Goal: Task Accomplishment & Management: Use online tool/utility

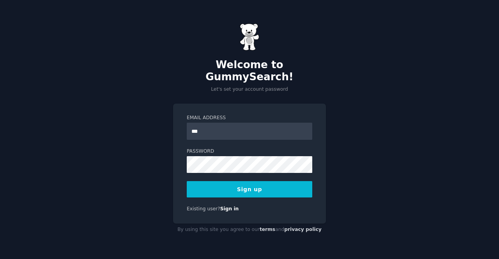
type input "**********"
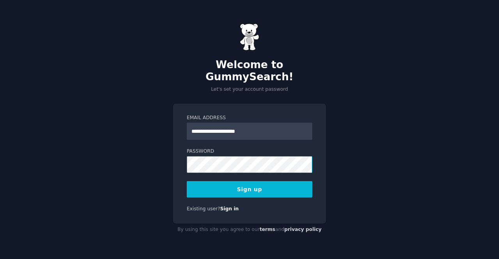
click at [141, 171] on div "**********" at bounding box center [249, 129] width 499 height 259
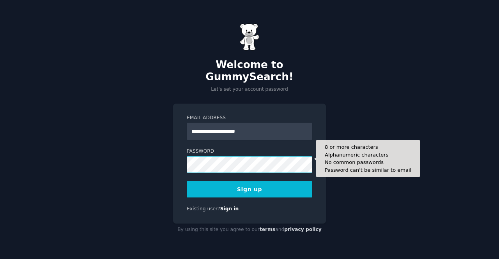
click at [161, 159] on div "**********" at bounding box center [249, 129] width 499 height 259
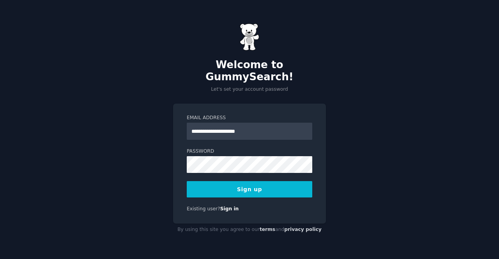
click at [248, 184] on button "Sign up" at bounding box center [250, 189] width 126 height 16
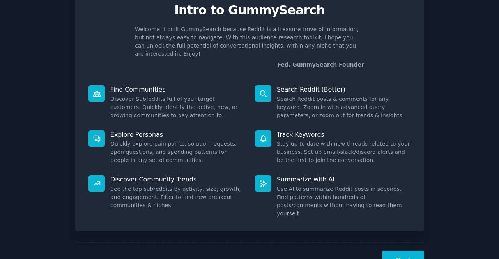
scroll to position [45, 0]
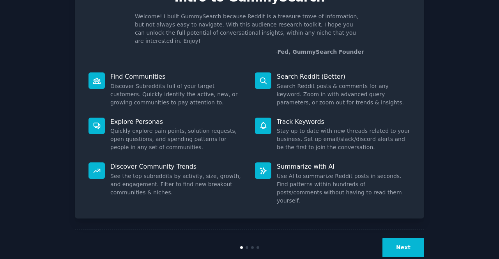
click at [407, 238] on button "Next" at bounding box center [404, 247] width 42 height 19
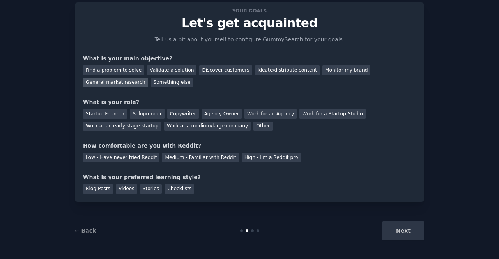
click at [148, 78] on div "General market research" at bounding box center [115, 83] width 65 height 10
click at [211, 68] on div "Discover customers" at bounding box center [225, 71] width 53 height 10
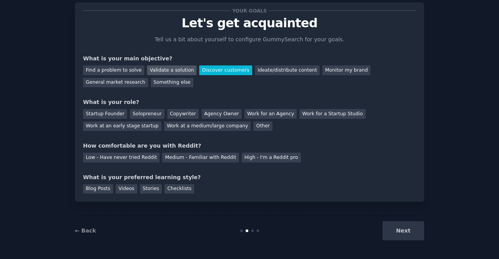
click at [170, 67] on div "Validate a solution" at bounding box center [172, 71] width 50 height 10
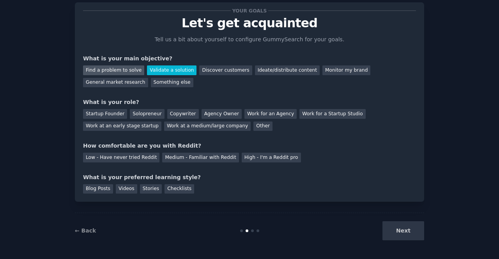
click at [124, 71] on div "Find a problem to solve" at bounding box center [113, 71] width 61 height 10
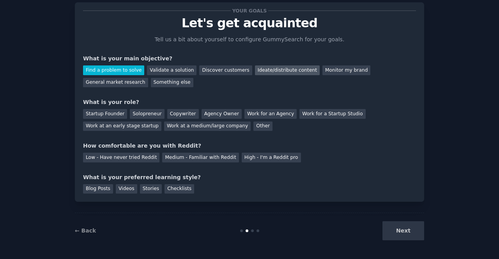
click at [272, 73] on div "Ideate/distribute content" at bounding box center [287, 71] width 65 height 10
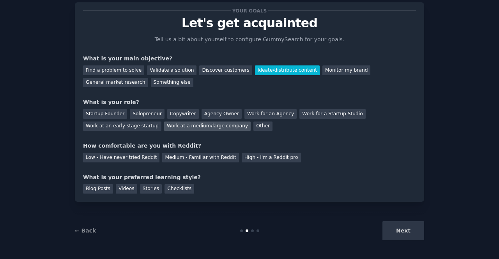
click at [164, 126] on div "Work at a medium/large company" at bounding box center [207, 127] width 87 height 10
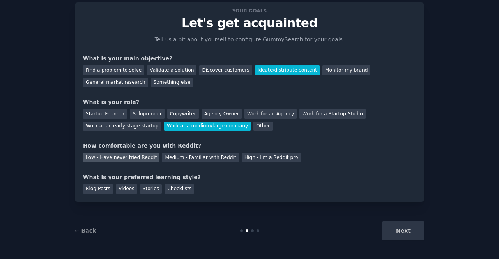
click at [132, 158] on div "Low - Have never tried Reddit" at bounding box center [121, 158] width 76 height 10
click at [166, 191] on div "Checklists" at bounding box center [180, 189] width 30 height 10
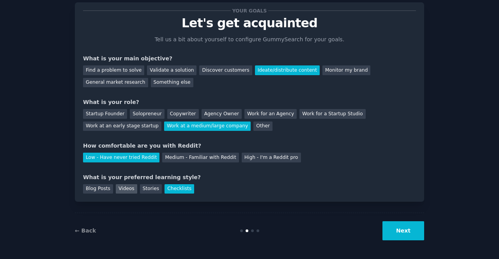
click at [122, 190] on div "Videos" at bounding box center [126, 189] width 21 height 10
click at [149, 193] on div "Stories" at bounding box center [151, 189] width 22 height 10
click at [176, 185] on div "Checklists" at bounding box center [180, 189] width 30 height 10
click at [392, 230] on button "Next" at bounding box center [404, 230] width 42 height 19
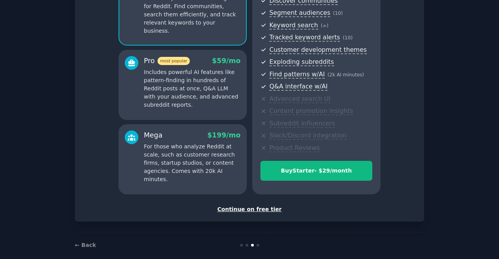
scroll to position [97, 0]
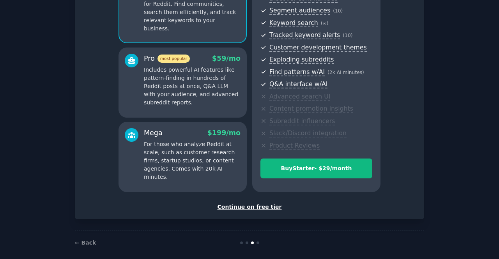
click at [251, 209] on div "Continue on free tier" at bounding box center [249, 207] width 333 height 8
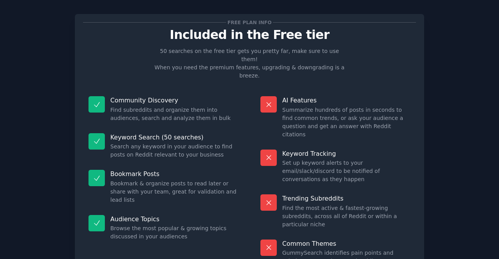
scroll to position [44, 0]
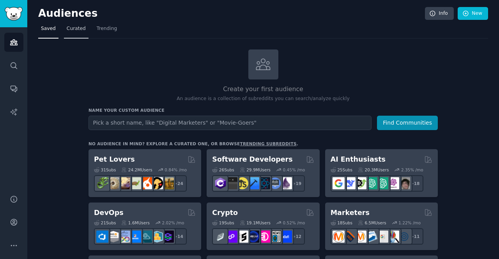
click at [78, 30] on span "Curated" at bounding box center [76, 28] width 19 height 7
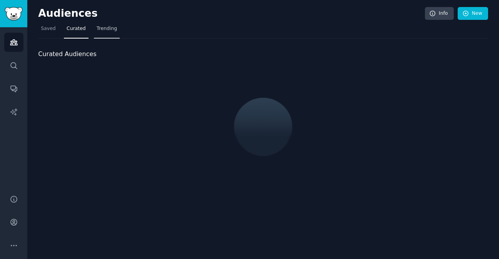
click at [110, 32] on span "Trending" at bounding box center [107, 28] width 20 height 7
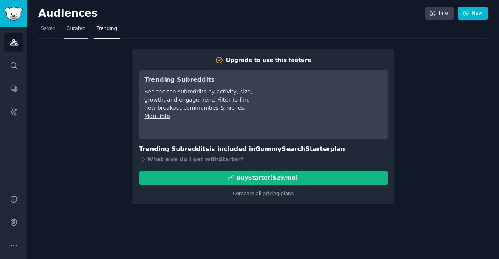
click at [77, 31] on span "Curated" at bounding box center [76, 28] width 19 height 7
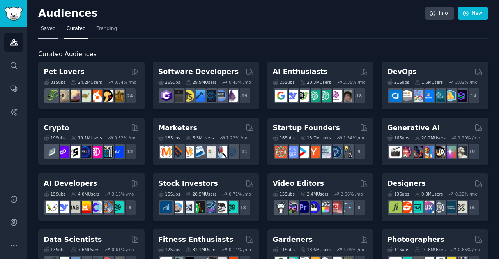
click at [39, 28] on link "Saved" at bounding box center [48, 31] width 20 height 16
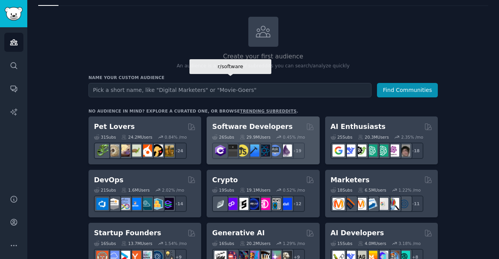
scroll to position [32, 0]
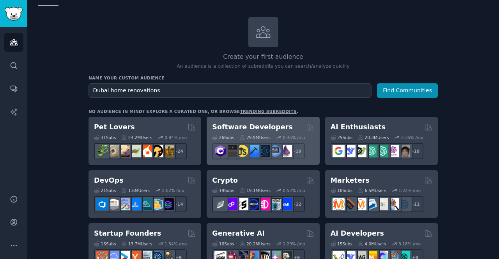
type input "Dubai home renovations"
click at [377, 83] on button "Find Communities" at bounding box center [407, 90] width 61 height 14
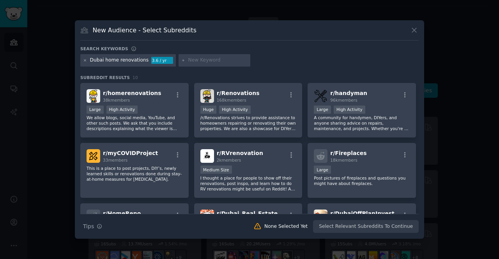
click at [83, 62] on icon at bounding box center [85, 60] width 4 height 4
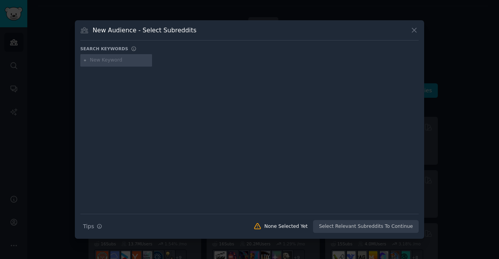
click at [114, 63] on input "text" at bounding box center [119, 60] width 59 height 7
type input "[GEOGRAPHIC_DATA]"
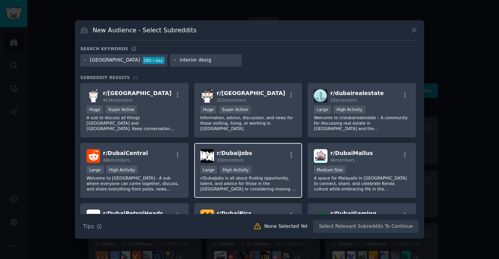
type input "interior design"
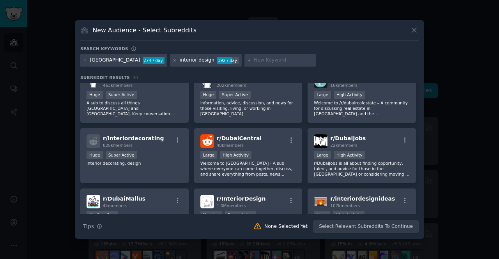
scroll to position [8, 0]
